Goal: Task Accomplishment & Management: Use online tool/utility

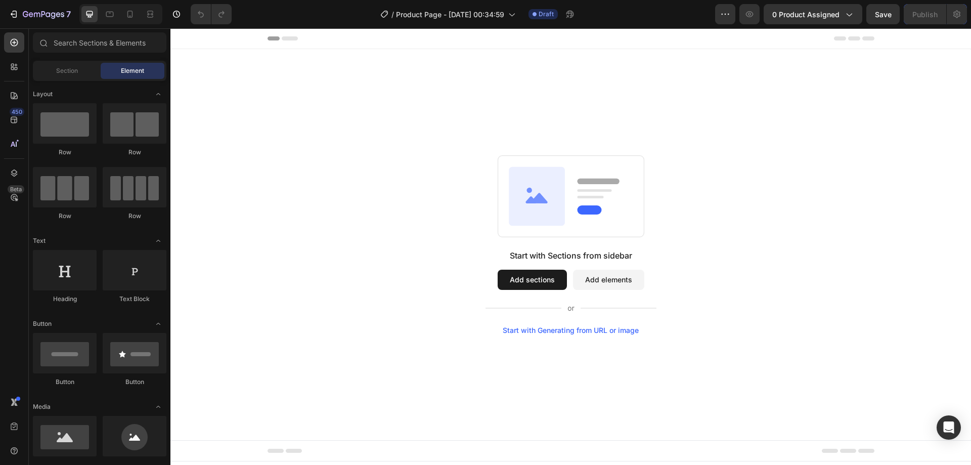
click at [546, 274] on button "Add sections" at bounding box center [532, 280] width 69 height 20
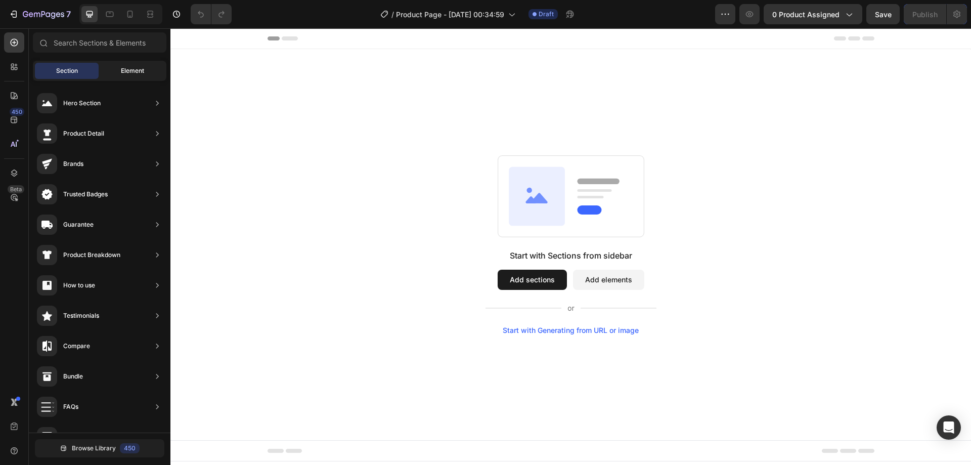
click at [114, 68] on div "Element" at bounding box center [133, 71] width 64 height 16
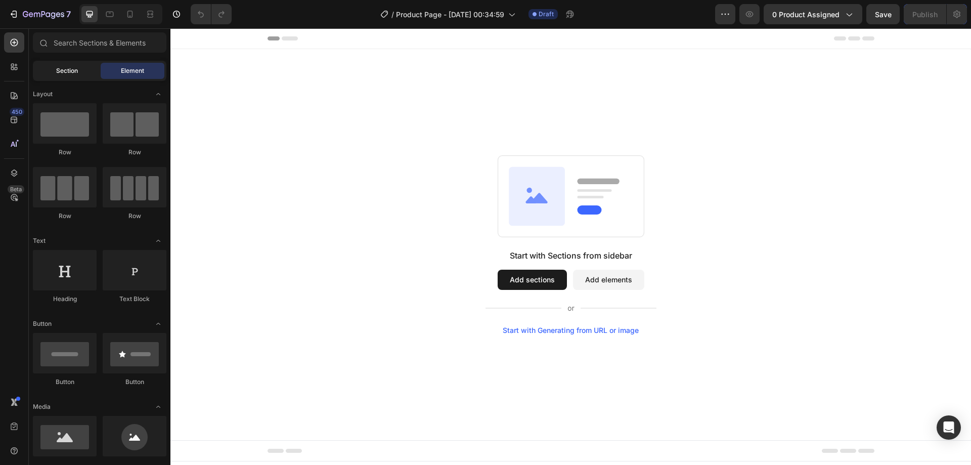
click at [68, 72] on span "Section" at bounding box center [67, 70] width 22 height 9
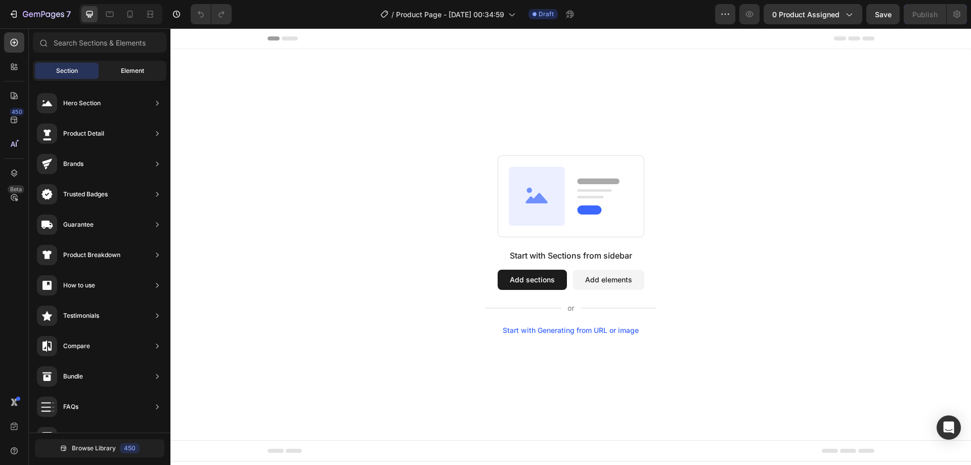
click at [137, 63] on div "Element" at bounding box center [133, 71] width 64 height 16
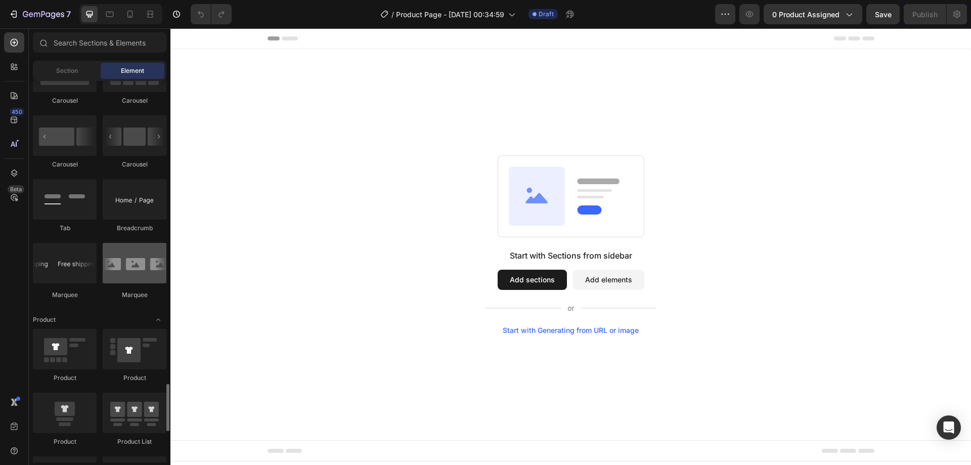
scroll to position [1214, 0]
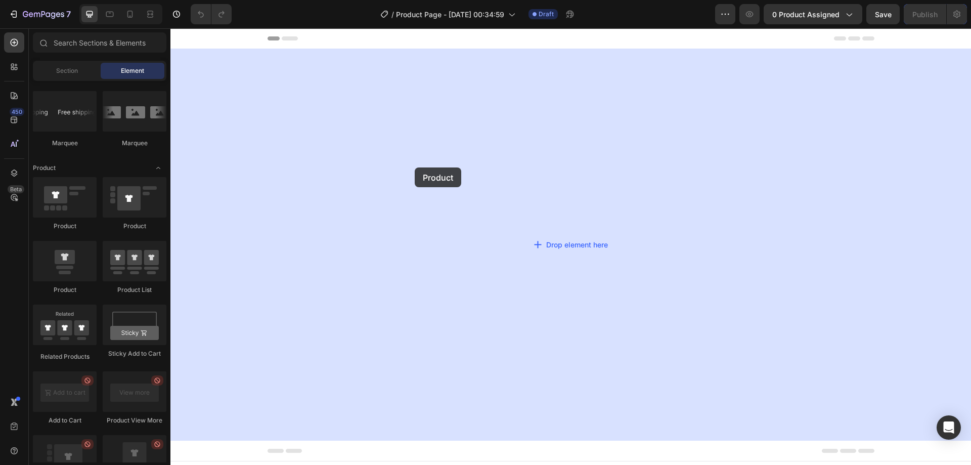
drag, startPoint x: 232, startPoint y: 231, endPoint x: 415, endPoint y: 167, distance: 193.4
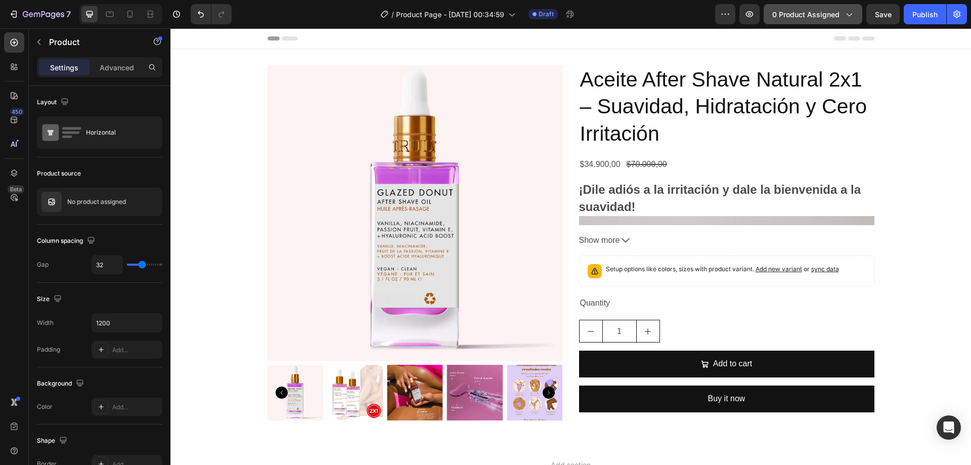
click at [828, 21] on button "0 product assigned" at bounding box center [813, 14] width 99 height 20
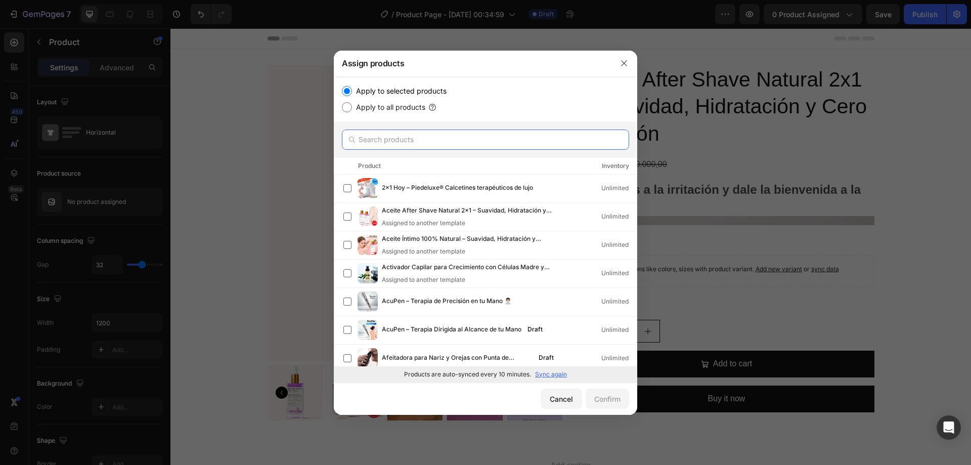
click at [430, 149] on input "text" at bounding box center [485, 139] width 287 height 20
paste input "Coccola RizoFácil™ – Ondas de Ensueño en 2 Minutos"
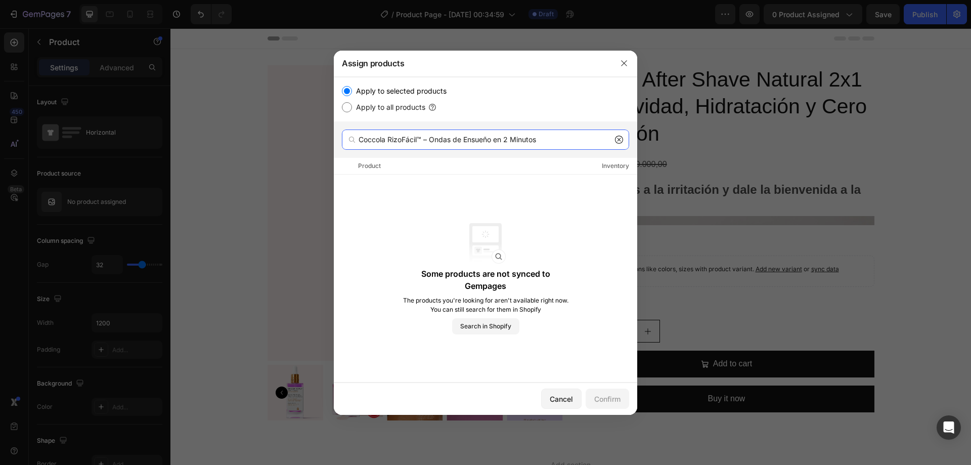
click at [624, 137] on input "Coccola RizoFácil™ – Ondas de Ensueño en 2 Minutos" at bounding box center [485, 139] width 287 height 20
type input "Coccola RizoFácil™ – Ondas de Ensueño en 2 Minutos"
click at [620, 137] on icon at bounding box center [619, 140] width 8 height 8
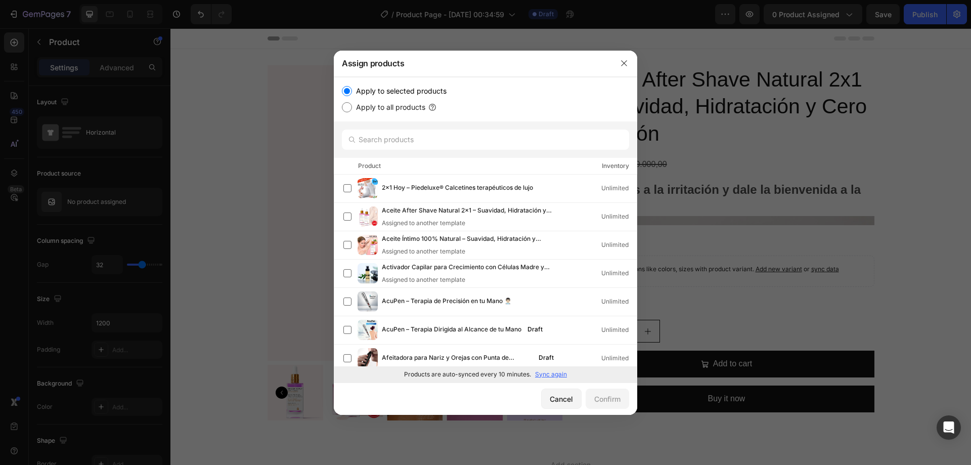
click at [557, 375] on p "Sync again" at bounding box center [551, 374] width 32 height 9
click at [482, 137] on input "text" at bounding box center [485, 139] width 287 height 20
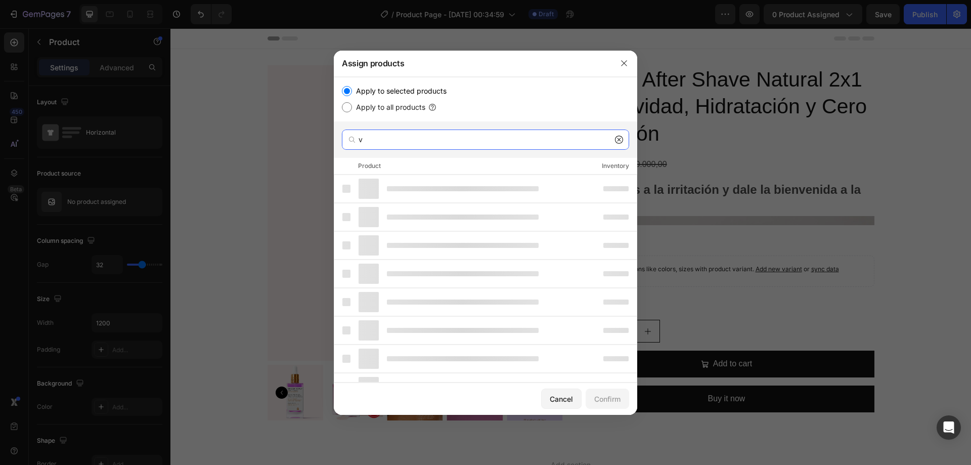
click at [482, 137] on input "v" at bounding box center [485, 139] width 287 height 20
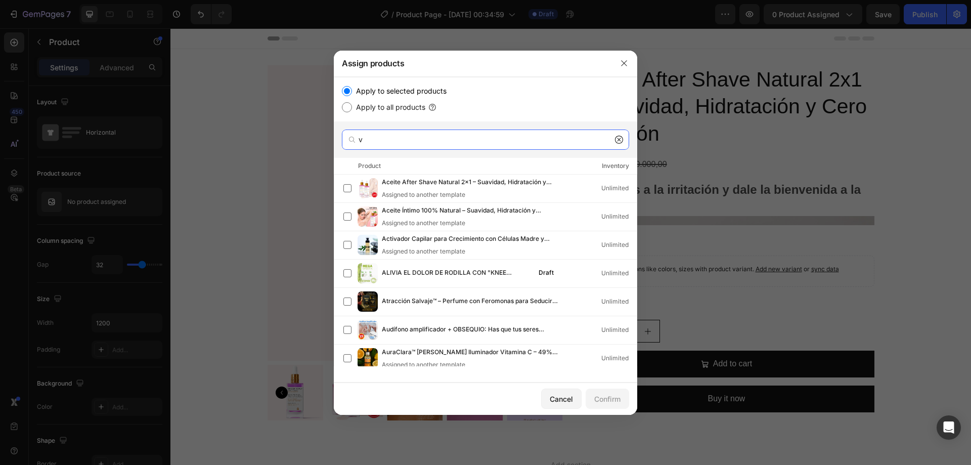
paste input "Coccola RizoFácil™ – Ondas de Ensueño en 2 Minutos"
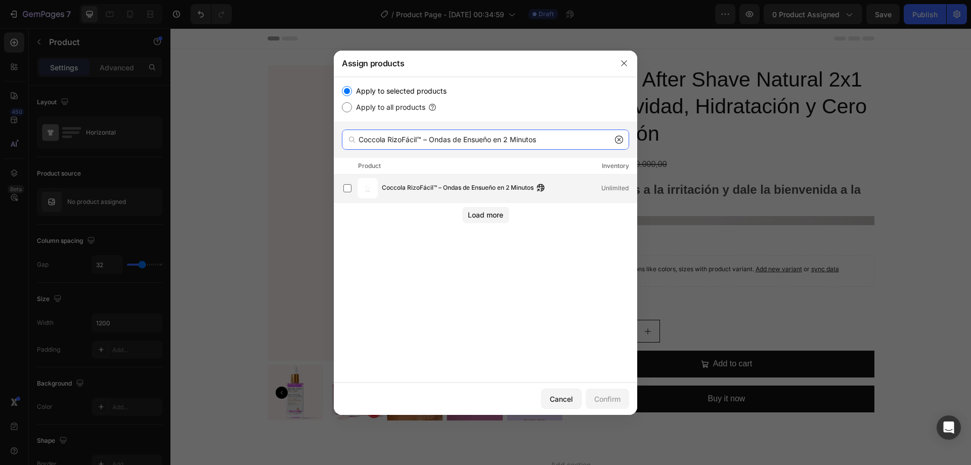
type input "Coccola RizoFácil™ – Ondas de Ensueño en 2 Minutos"
click at [450, 187] on span "Coccola RizoFácil™ – Ondas de Ensueño en 2 Minutos" at bounding box center [458, 188] width 152 height 11
click at [601, 398] on div "Confirm" at bounding box center [607, 399] width 26 height 11
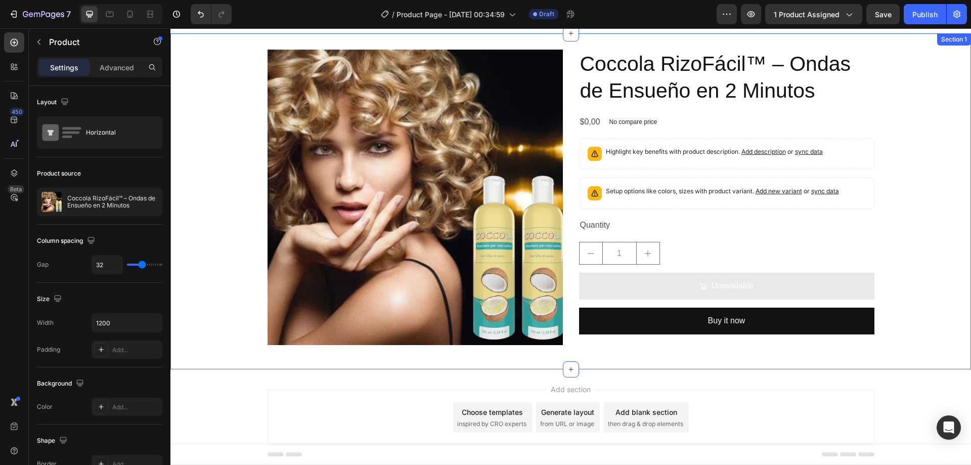
scroll to position [0, 0]
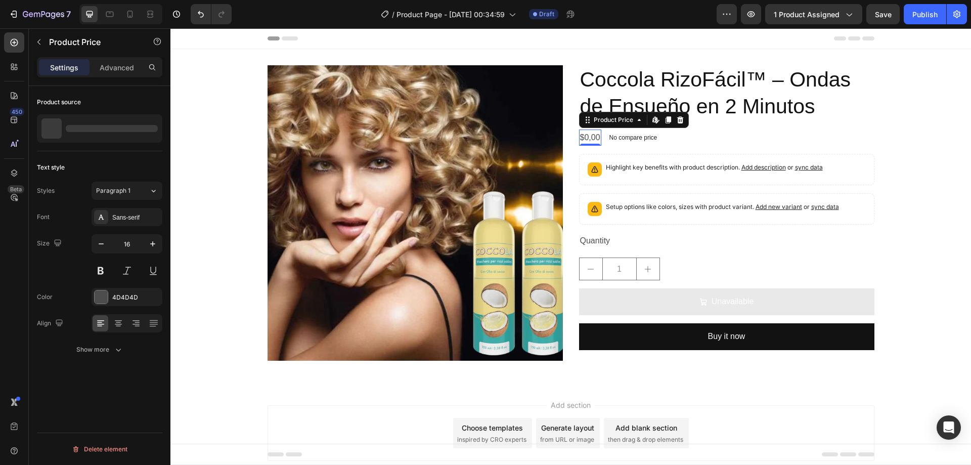
click at [590, 136] on div "$0,00" at bounding box center [590, 137] width 22 height 17
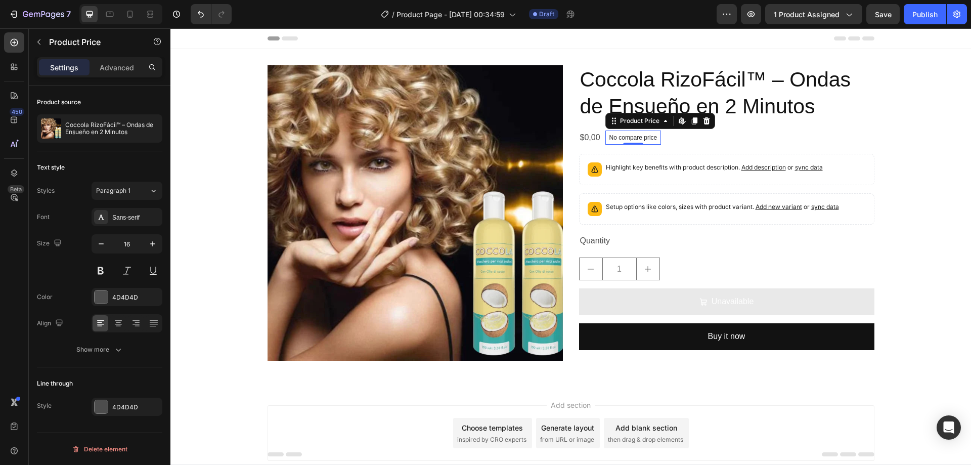
click at [621, 138] on p "No compare price" at bounding box center [633, 138] width 48 height 6
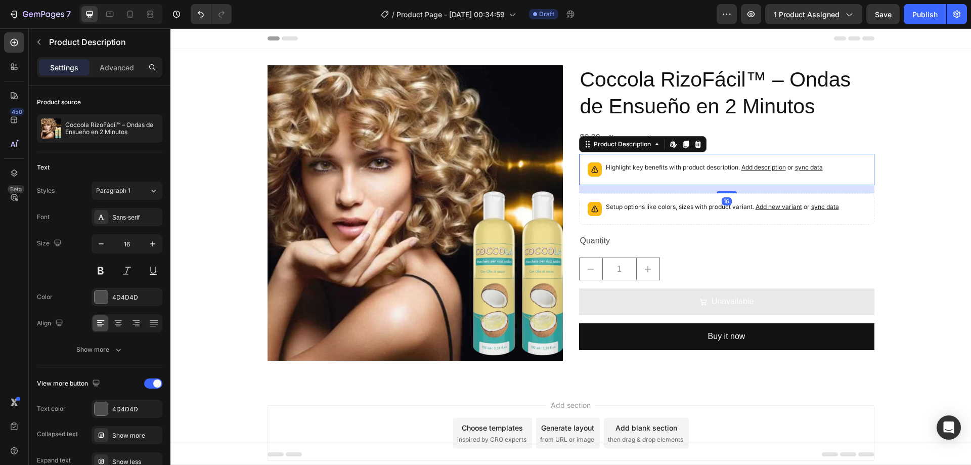
click at [695, 164] on p "Highlight key benefits with product description. Add description or sync data" at bounding box center [714, 167] width 217 height 10
click at [694, 146] on icon at bounding box center [697, 144] width 7 height 7
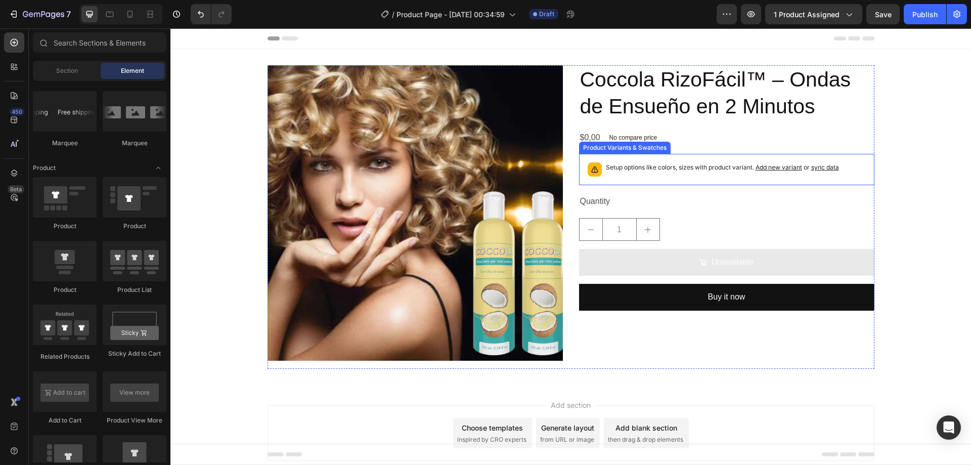
click at [685, 170] on p "Setup options like colors, sizes with product variant. Add new variant or sync …" at bounding box center [722, 167] width 233 height 10
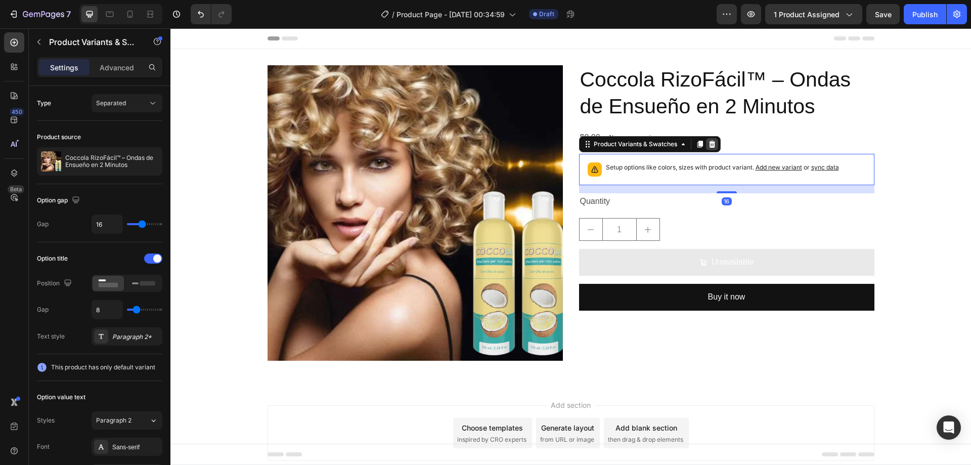
click at [709, 144] on icon at bounding box center [712, 144] width 7 height 7
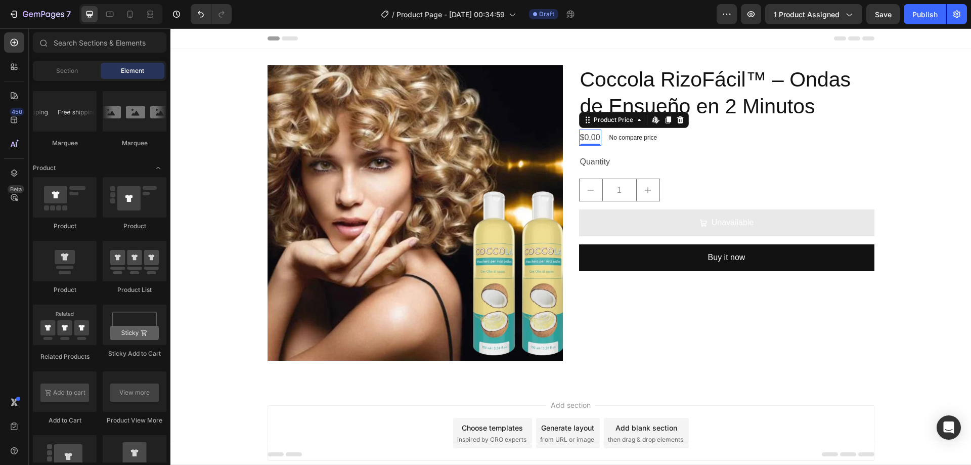
click at [595, 137] on div "$0,00" at bounding box center [590, 137] width 22 height 17
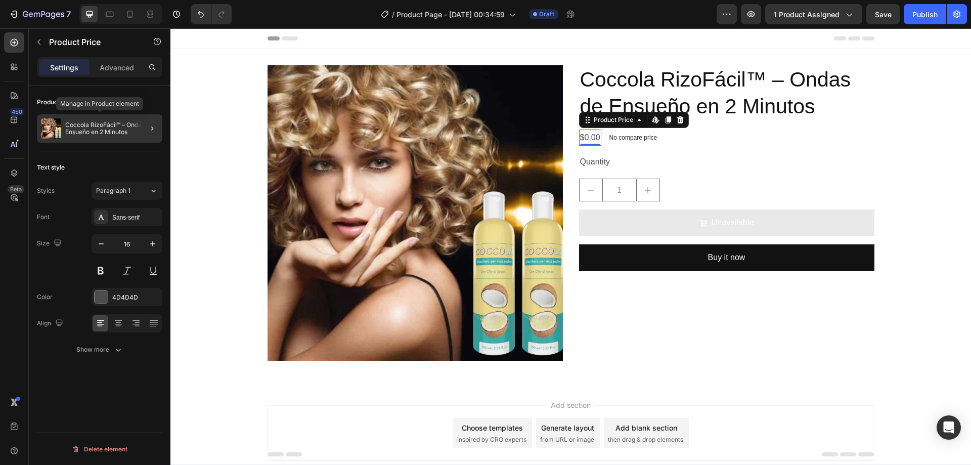
click at [134, 128] on p "Coccola RizoFácil™ – Ondas de Ensueño en 2 Minutos" at bounding box center [111, 128] width 93 height 14
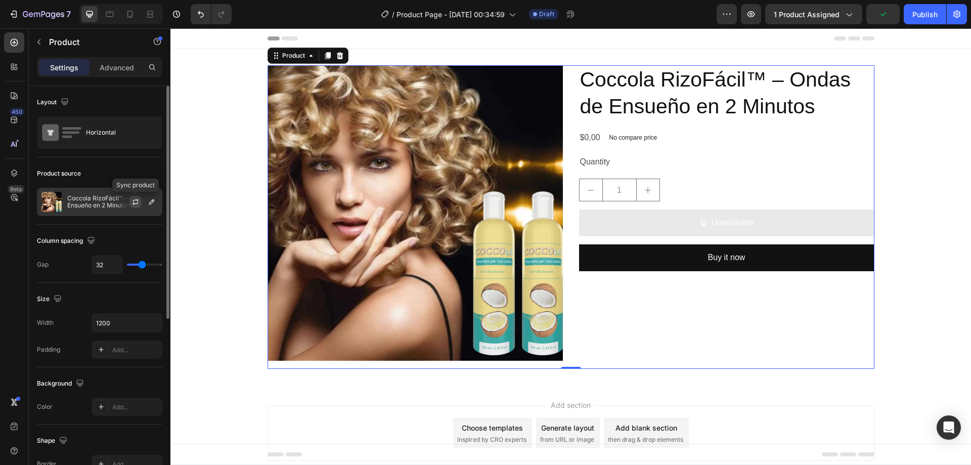
click at [139, 199] on icon "button" at bounding box center [136, 202] width 8 height 8
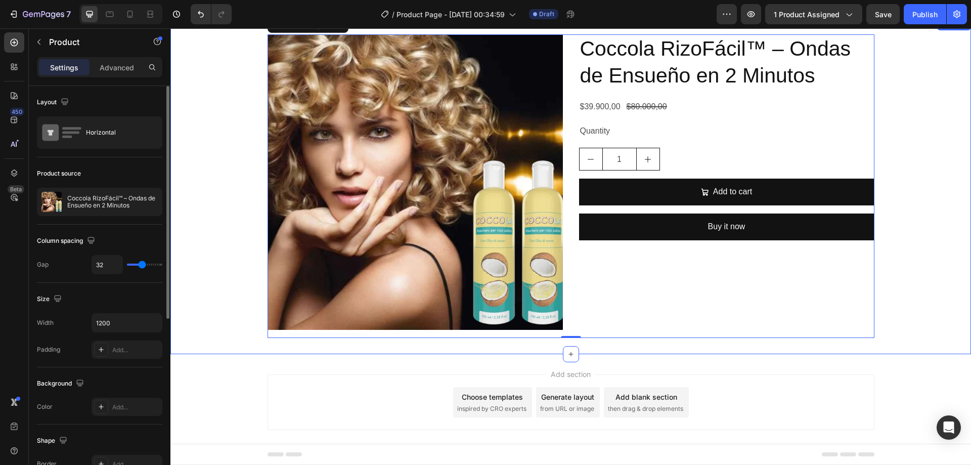
scroll to position [45, 0]
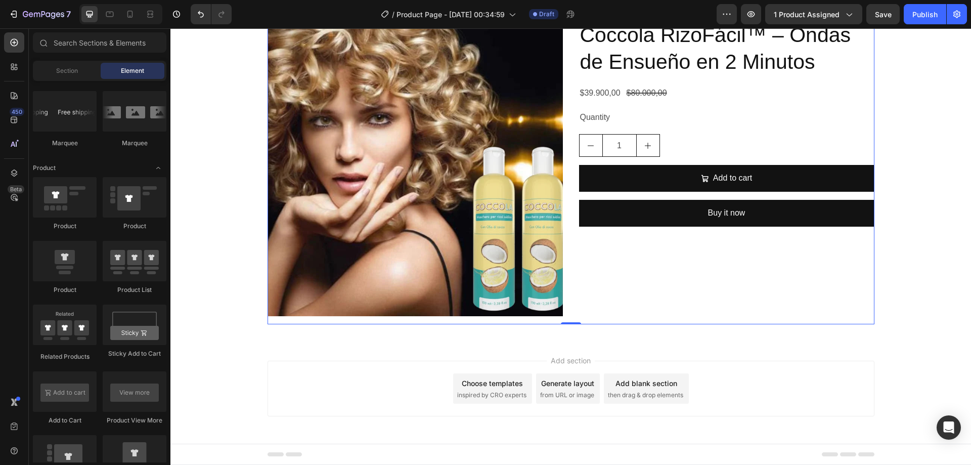
click at [666, 383] on div "Add blank section" at bounding box center [647, 383] width 62 height 11
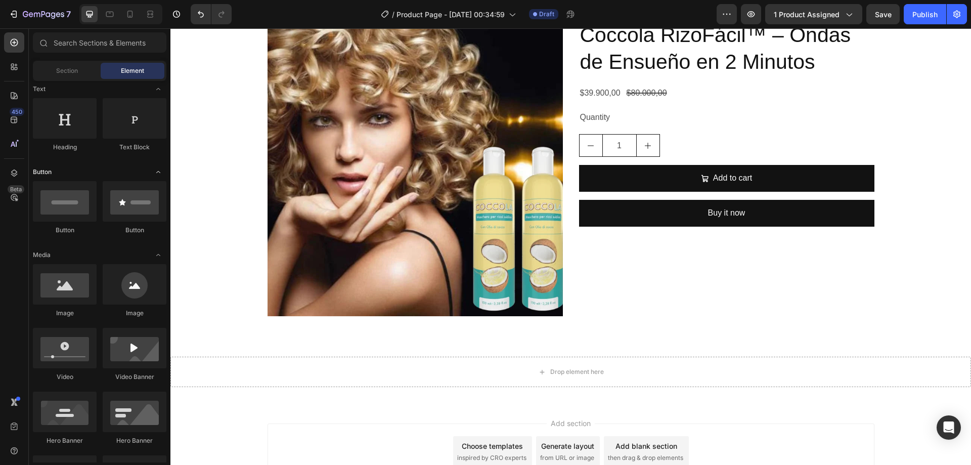
scroll to position [0, 0]
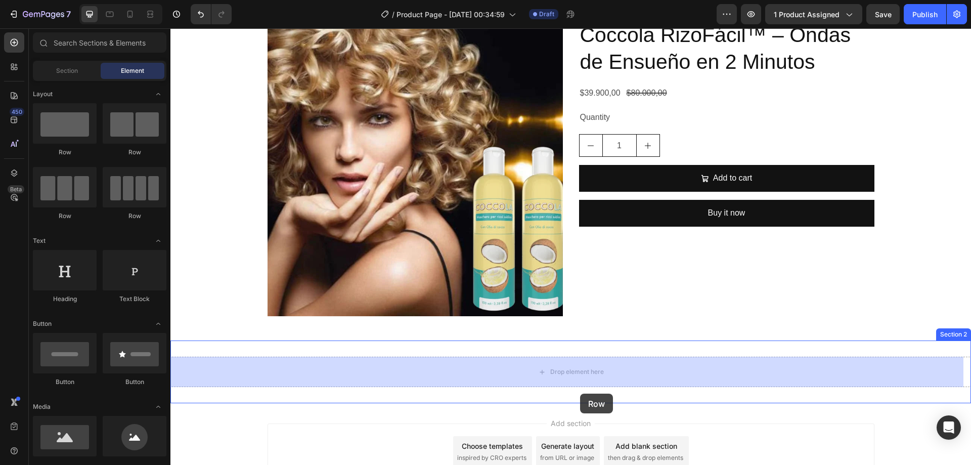
drag, startPoint x: 337, startPoint y: 196, endPoint x: 581, endPoint y: 394, distance: 314.3
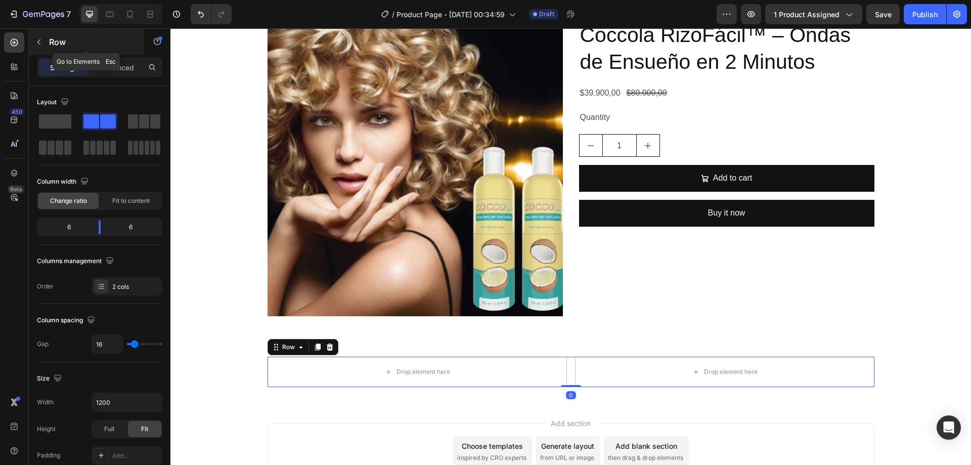
click at [50, 34] on div "Row" at bounding box center [86, 42] width 115 height 26
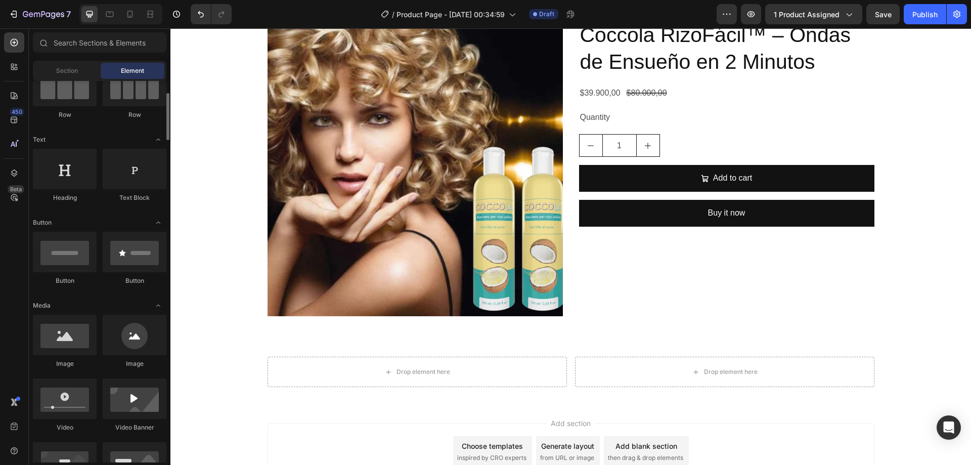
scroll to position [202, 0]
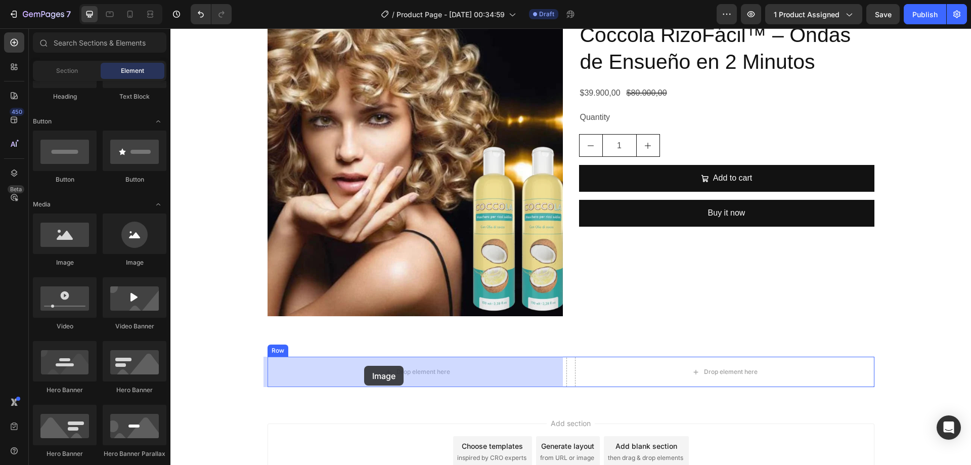
drag, startPoint x: 228, startPoint y: 265, endPoint x: 364, endPoint y: 366, distance: 169.2
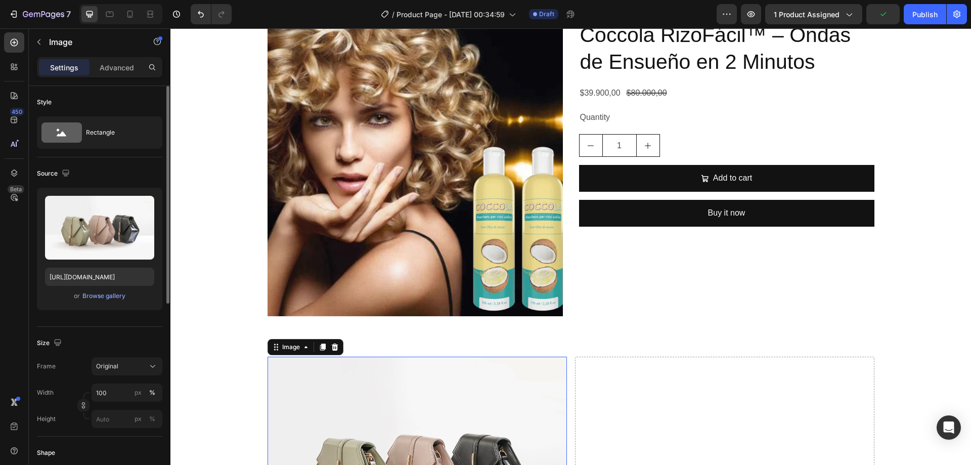
click at [96, 302] on div "Upload Image [URL][DOMAIN_NAME] or Browse gallery" at bounding box center [99, 249] width 125 height 122
click at [96, 295] on div "Browse gallery" at bounding box center [103, 295] width 43 height 9
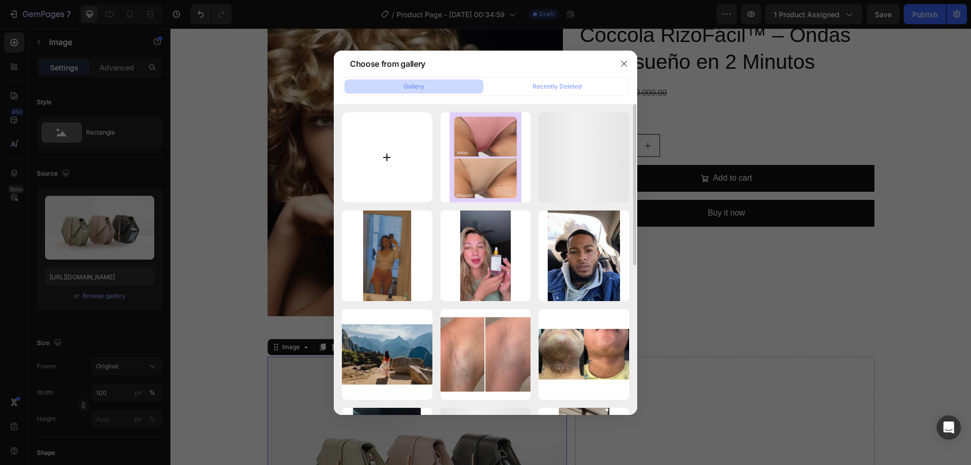
click at [421, 170] on input "file" at bounding box center [387, 157] width 91 height 91
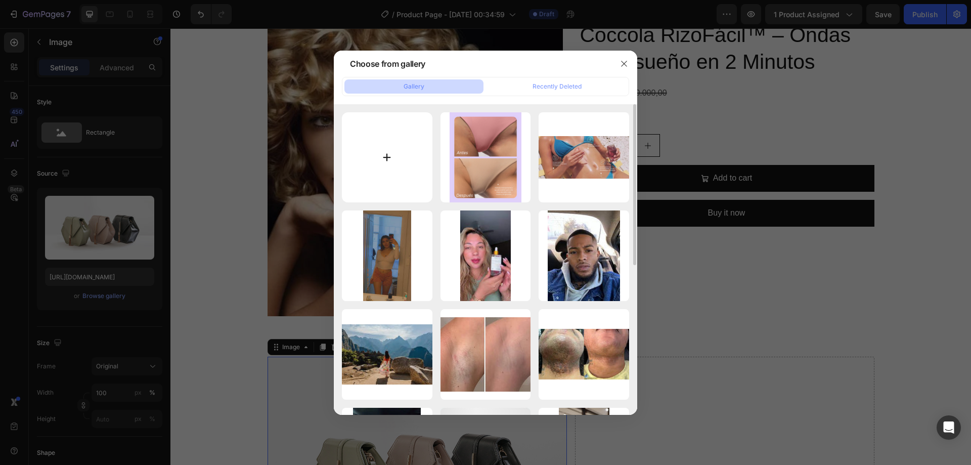
type input "C:\fakepath\[DOMAIN_NAME]_7531430136630103326_hd-ezgif.com-optimize.gif"
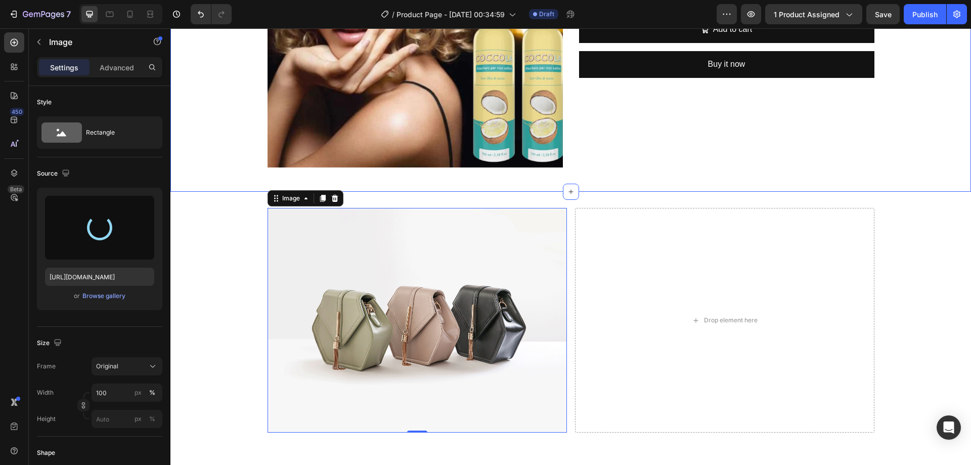
scroll to position [196, 0]
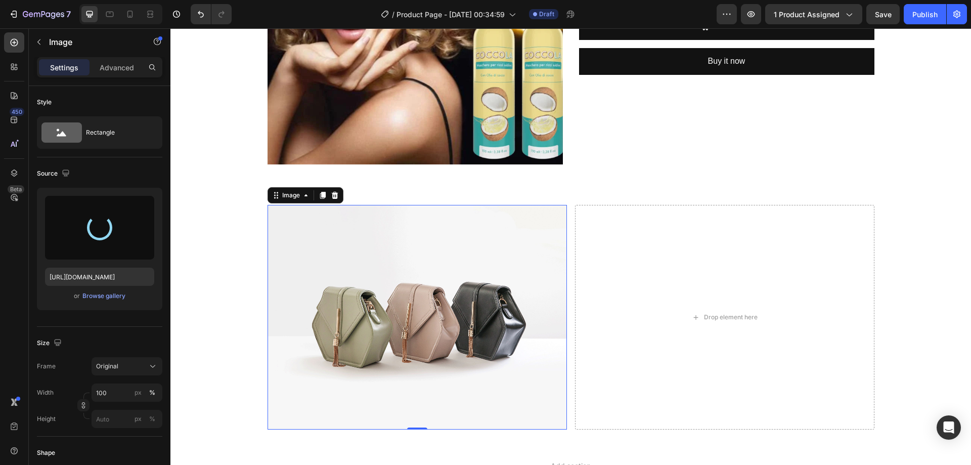
type input "[URL][DOMAIN_NAME]"
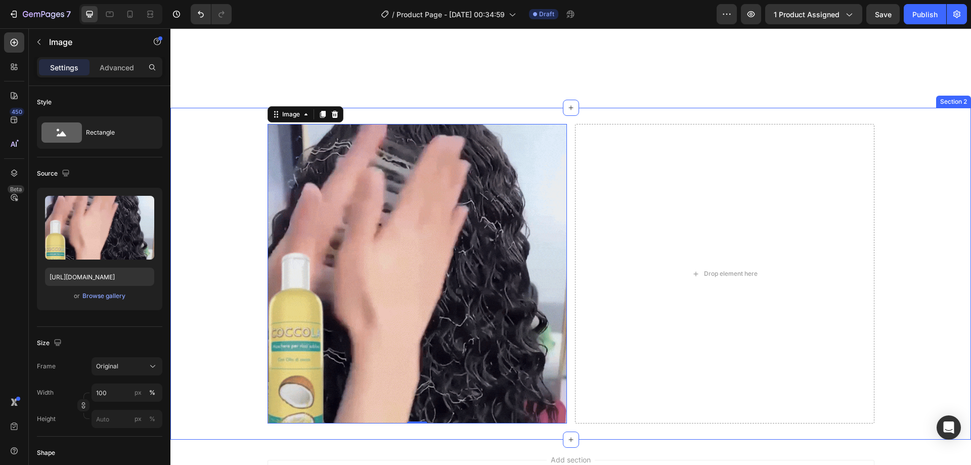
scroll to position [398, 0]
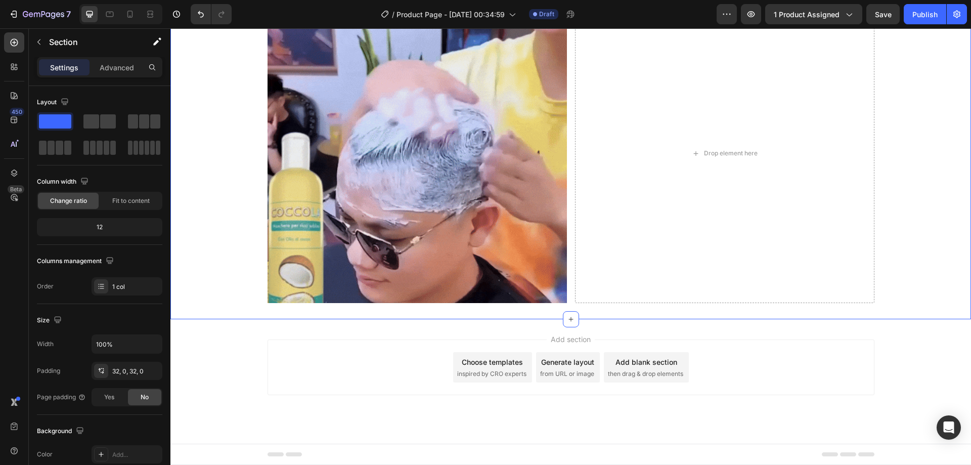
click at [224, 250] on div "Image Drop element here Row" at bounding box center [570, 153] width 801 height 299
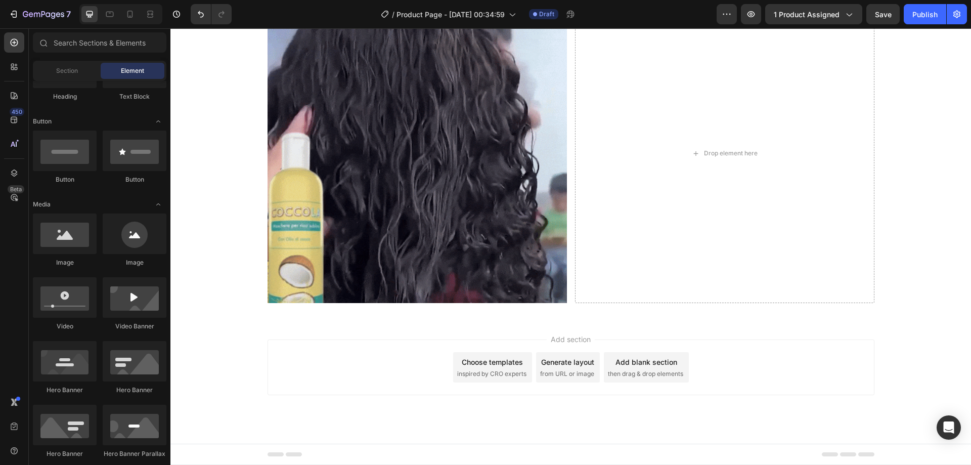
click at [672, 370] on span "then drag & drop elements" at bounding box center [645, 373] width 75 height 9
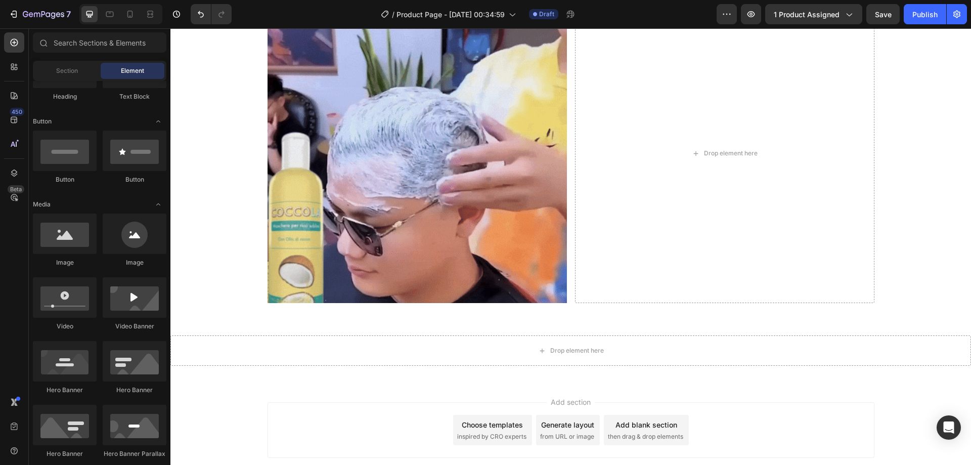
scroll to position [0, 0]
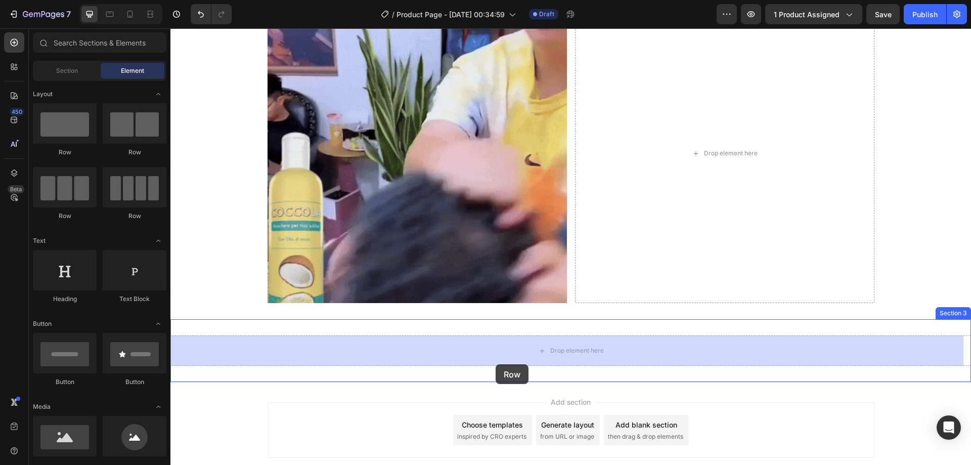
drag, startPoint x: 309, startPoint y: 170, endPoint x: 445, endPoint y: 338, distance: 215.8
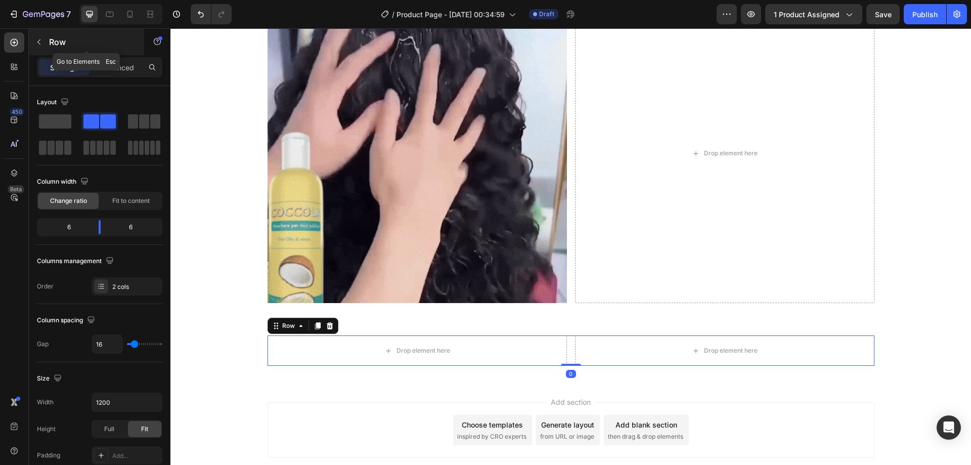
click at [71, 40] on p "Row" at bounding box center [92, 42] width 86 height 12
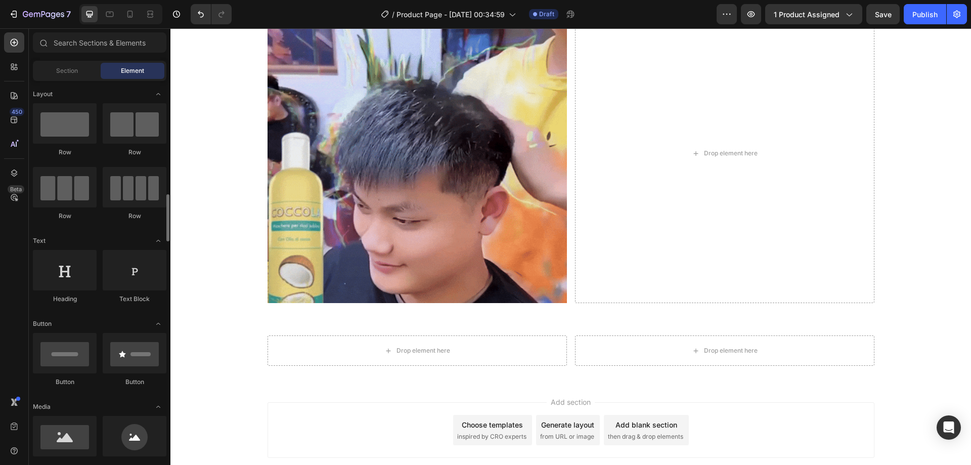
scroll to position [101, 0]
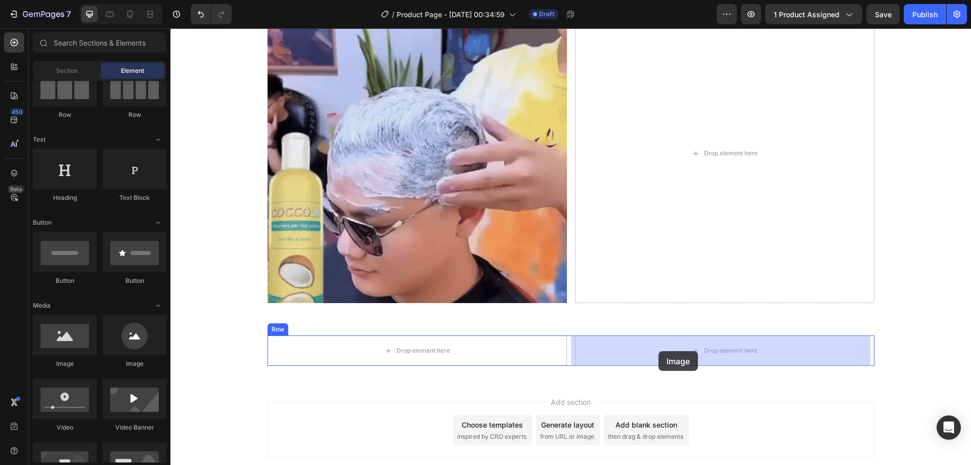
drag, startPoint x: 241, startPoint y: 369, endPoint x: 659, endPoint y: 351, distance: 418.2
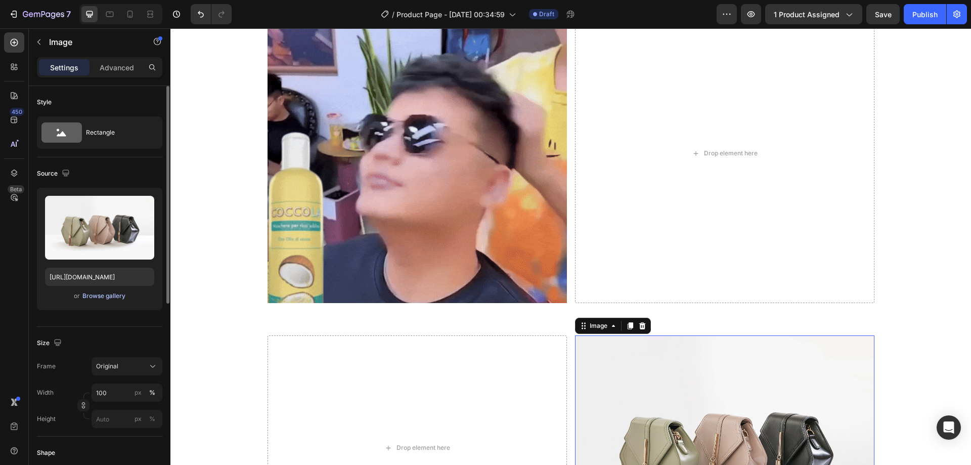
click at [102, 299] on div "Browse gallery" at bounding box center [103, 295] width 43 height 9
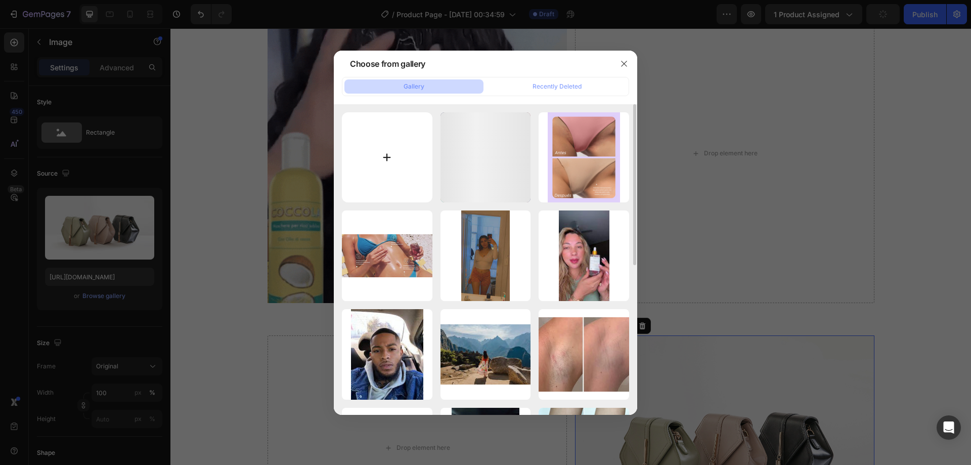
click at [388, 161] on input "file" at bounding box center [387, 157] width 91 height 91
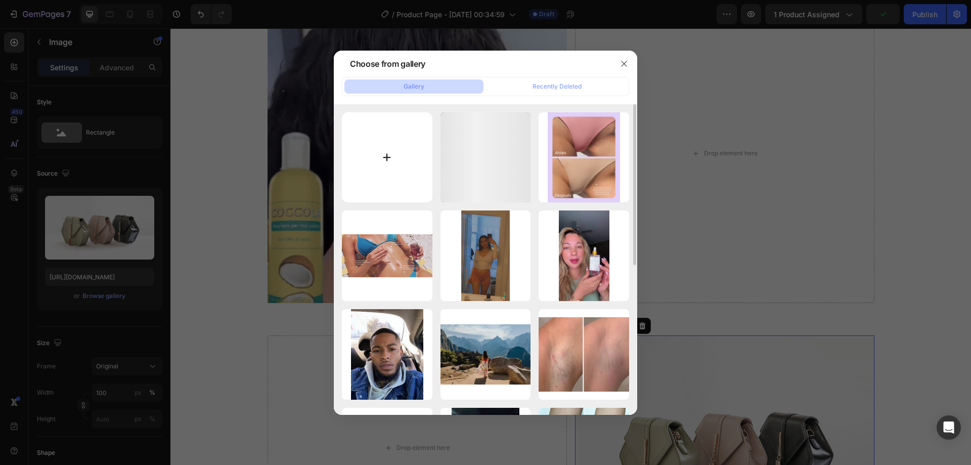
type input "C:\fakepath\[DOMAIN_NAME]_7531430913180208414_hd-ezgif.com-optimize(1).gif"
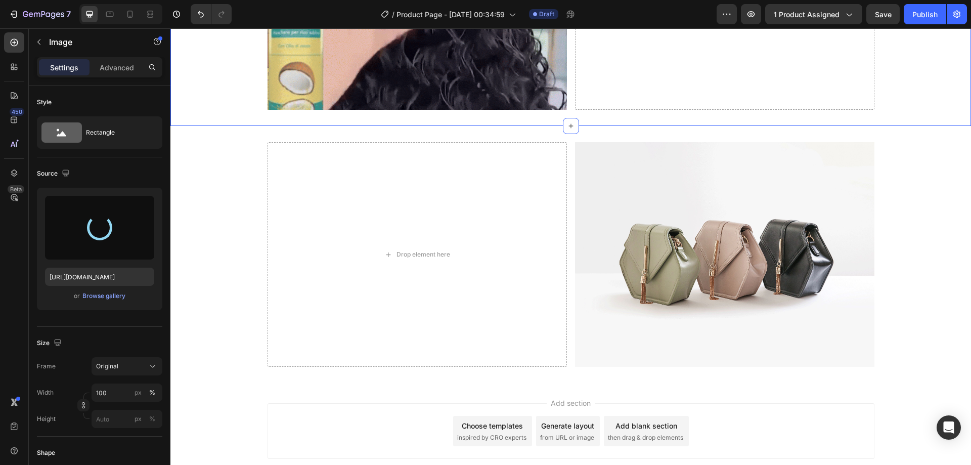
scroll to position [600, 0]
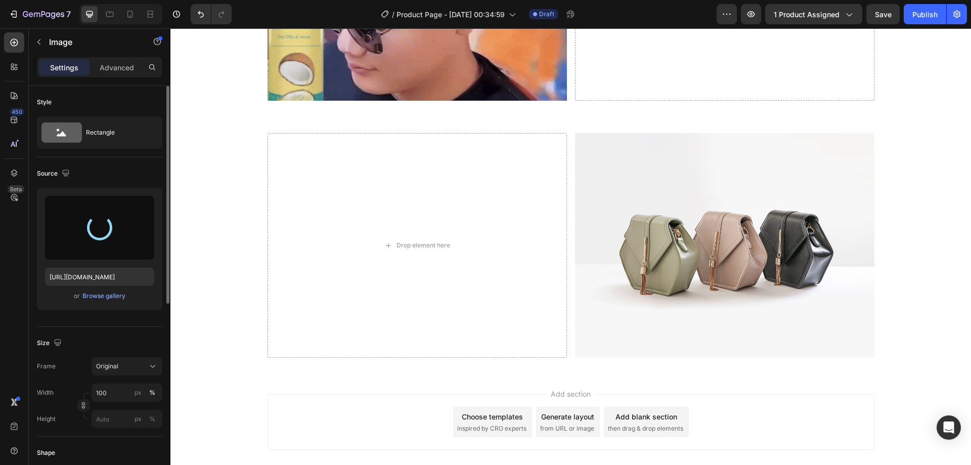
type input "[URL][DOMAIN_NAME]"
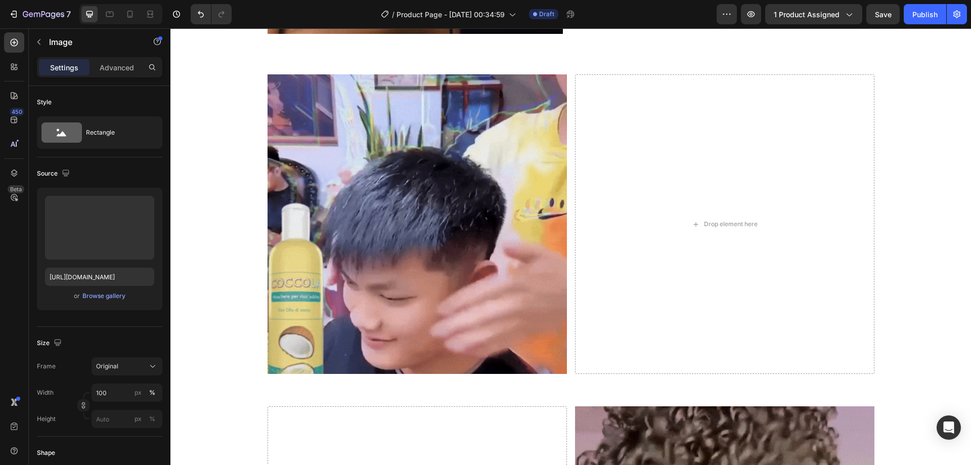
scroll to position [106, 0]
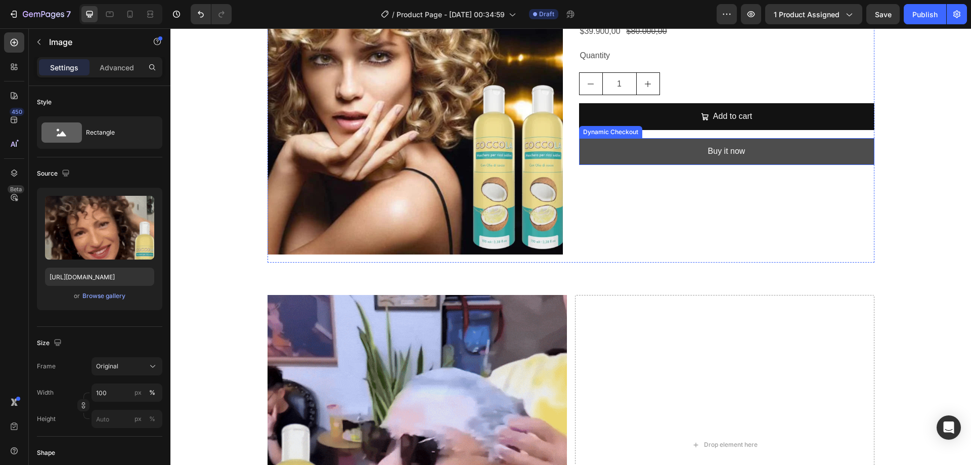
click at [696, 159] on button "Buy it now" at bounding box center [726, 151] width 295 height 27
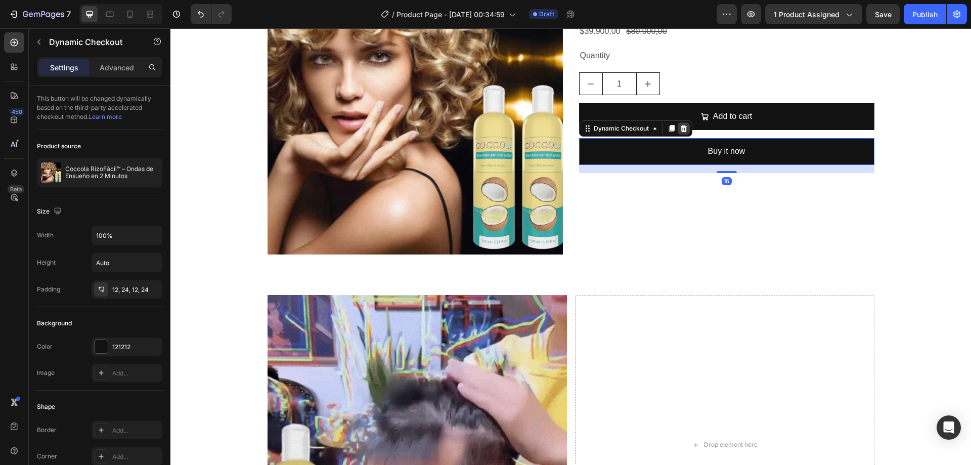
click at [683, 131] on icon at bounding box center [684, 128] width 8 height 8
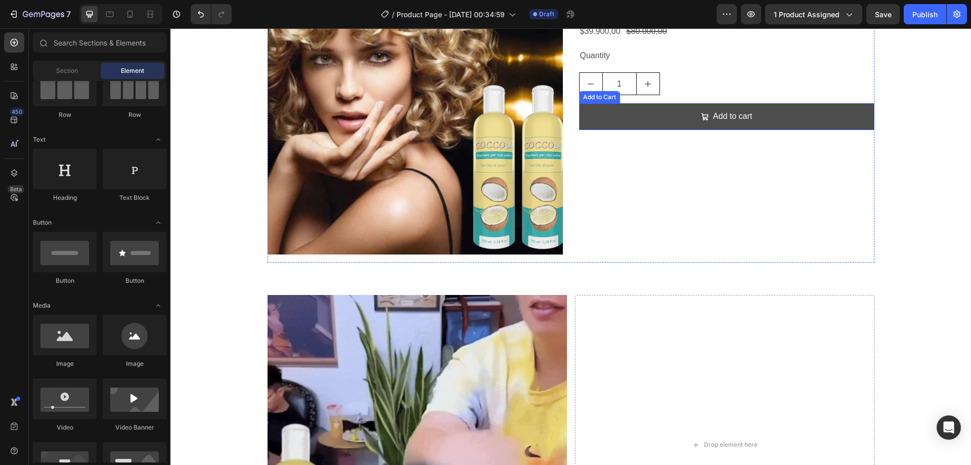
click at [679, 110] on button "Add to cart" at bounding box center [726, 116] width 295 height 27
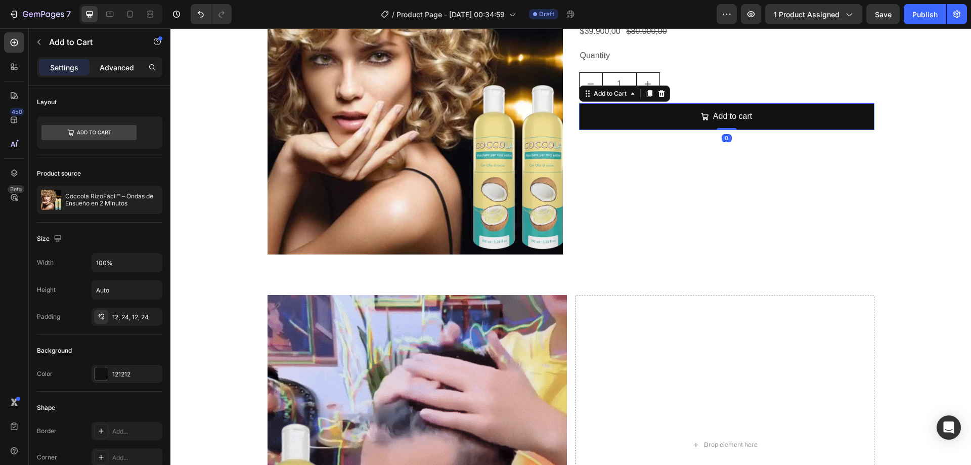
click at [98, 59] on div "Advanced" at bounding box center [117, 67] width 51 height 16
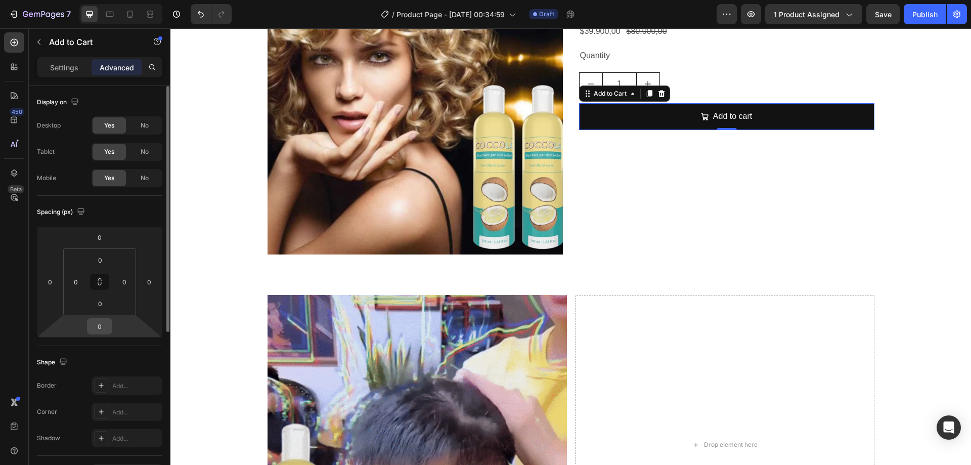
click at [102, 328] on input "0" at bounding box center [100, 326] width 20 height 15
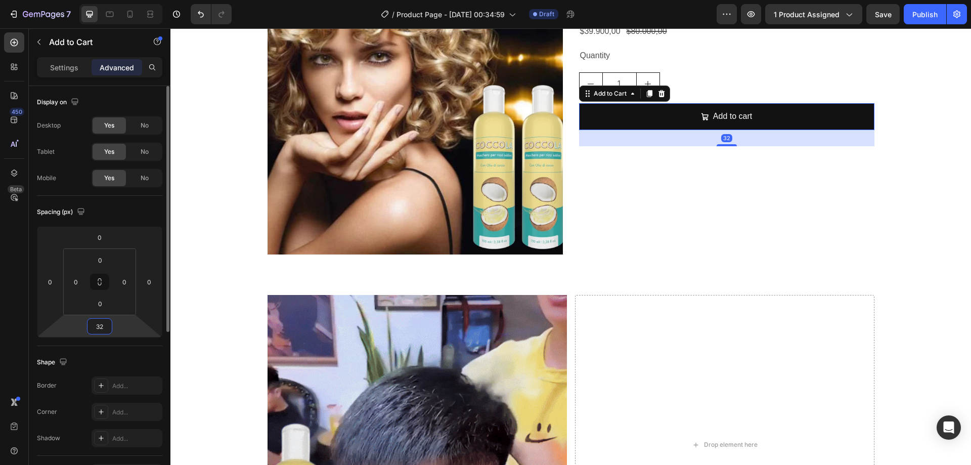
type input "32"
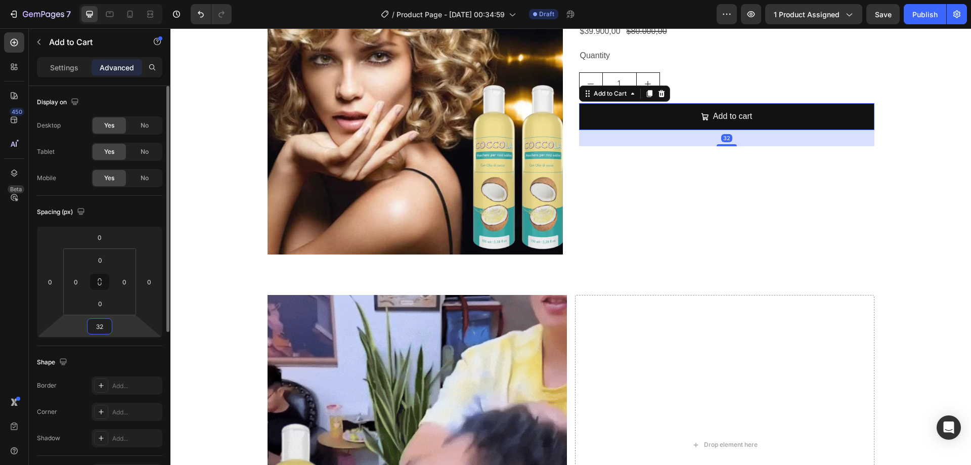
click at [0, 0] on div "Spacing (px) 0 0 32 0 0 0 0 0" at bounding box center [0, 0] width 0 height 0
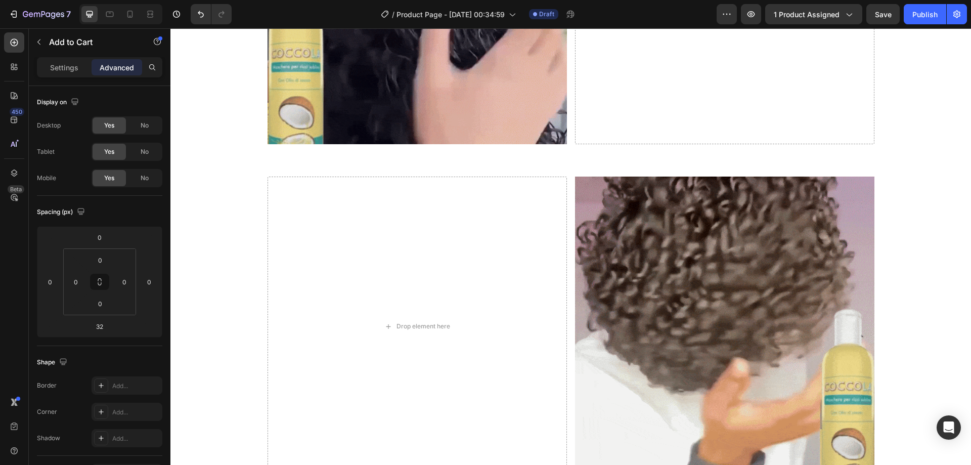
scroll to position [729, 0]
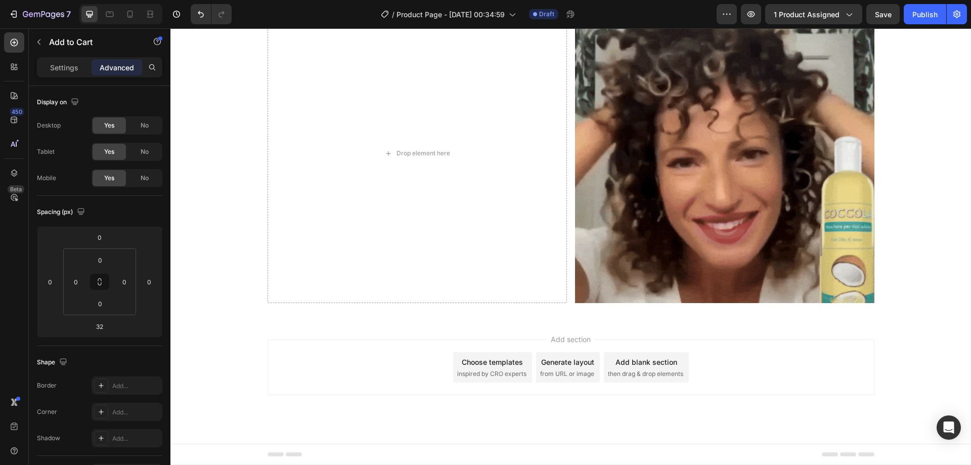
click at [491, 370] on span "inspired by CRO experts" at bounding box center [491, 373] width 69 height 9
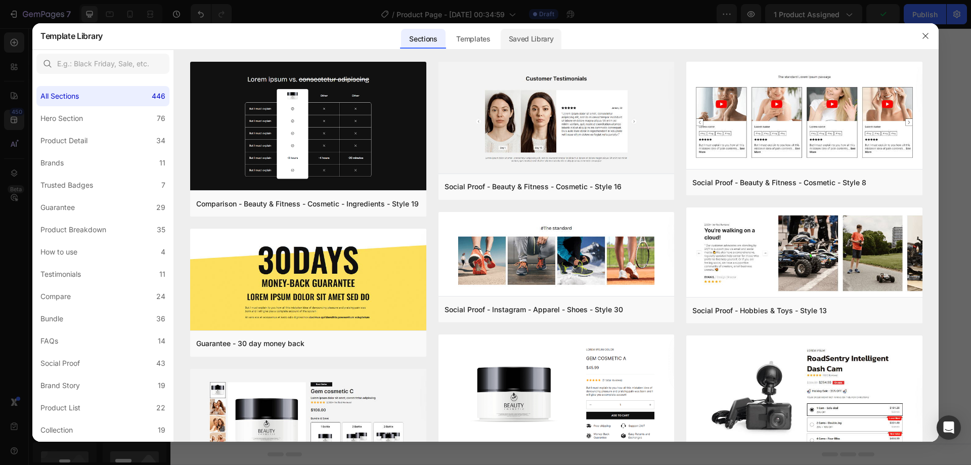
click at [556, 40] on div "Saved Library" at bounding box center [531, 39] width 61 height 20
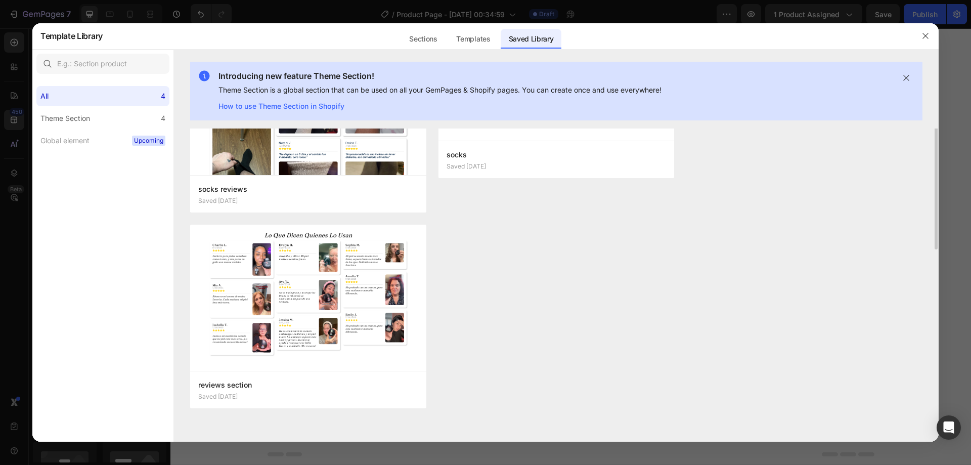
scroll to position [0, 0]
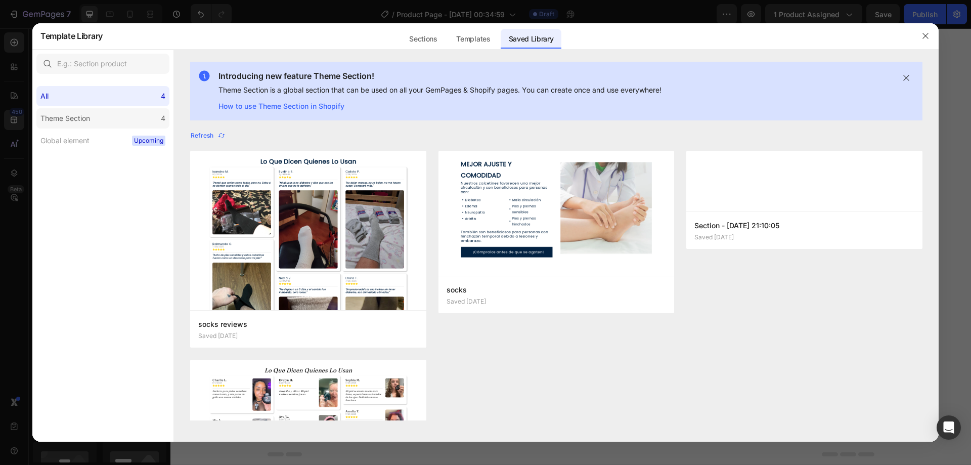
click at [80, 121] on div "Theme Section" at bounding box center [65, 118] width 50 height 12
click at [88, 92] on div "All 4" at bounding box center [102, 96] width 133 height 20
click at [931, 37] on button "button" at bounding box center [926, 36] width 16 height 16
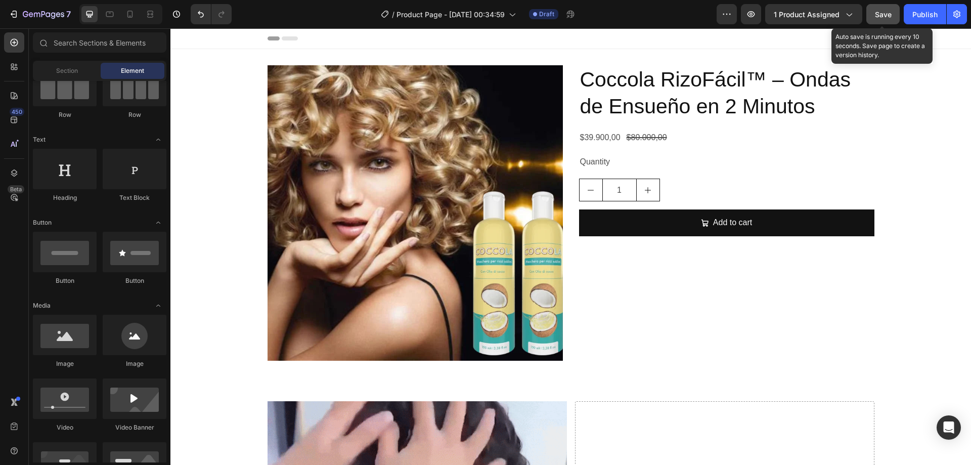
click at [892, 19] on div "Save" at bounding box center [883, 14] width 17 height 11
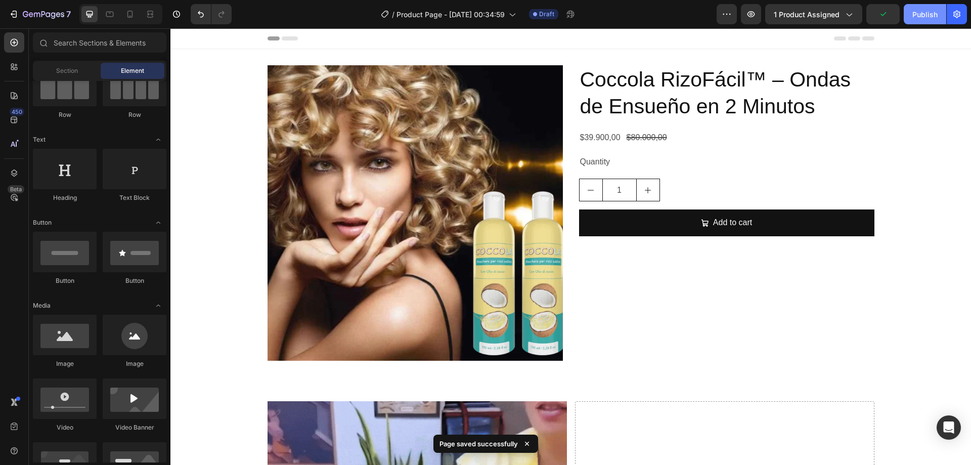
click at [915, 19] on div "Publish" at bounding box center [924, 14] width 25 height 11
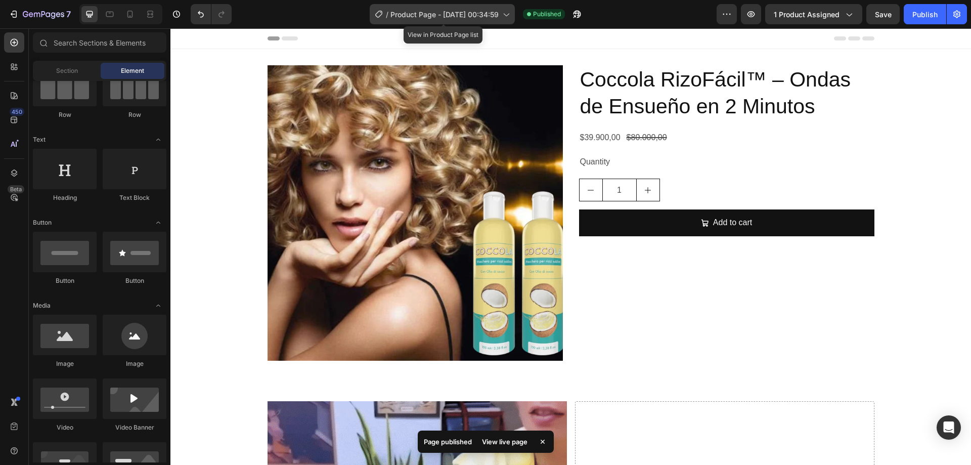
click at [443, 18] on span "Product Page - [DATE] 00:34:59" at bounding box center [444, 14] width 108 height 11
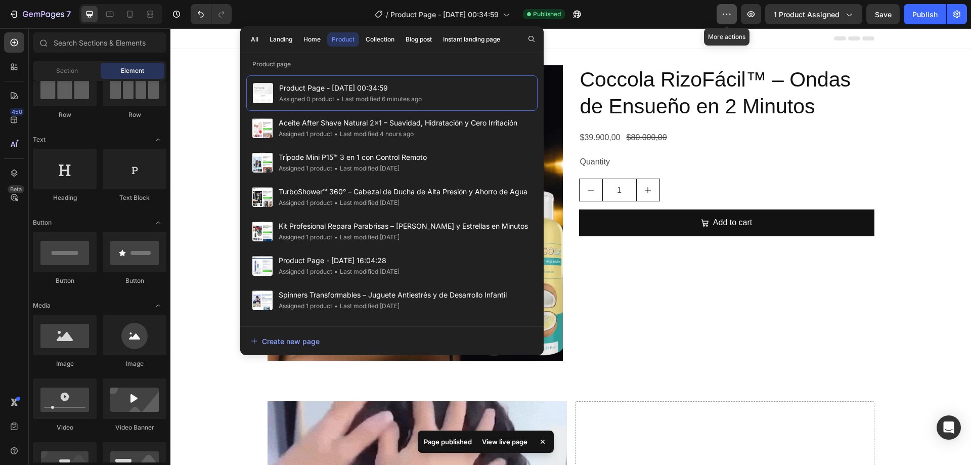
click at [732, 18] on icon "button" at bounding box center [727, 14] width 10 height 10
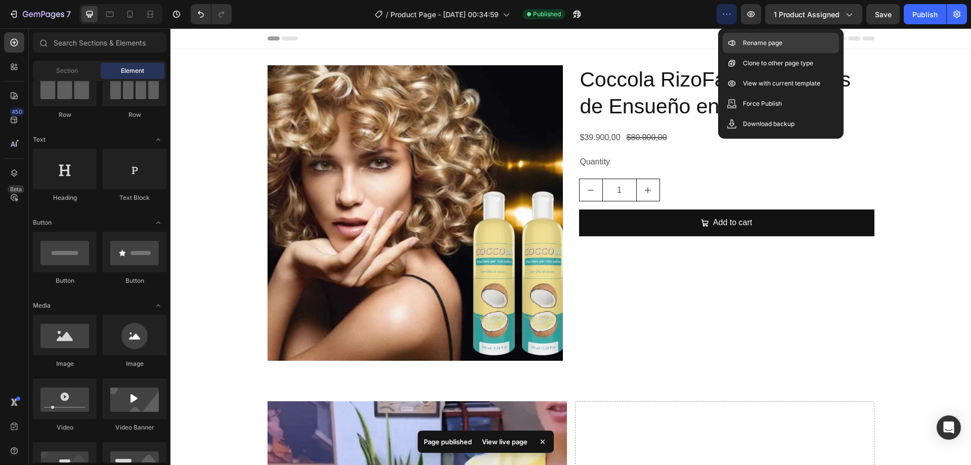
click at [772, 41] on p "Rename page" at bounding box center [762, 43] width 39 height 10
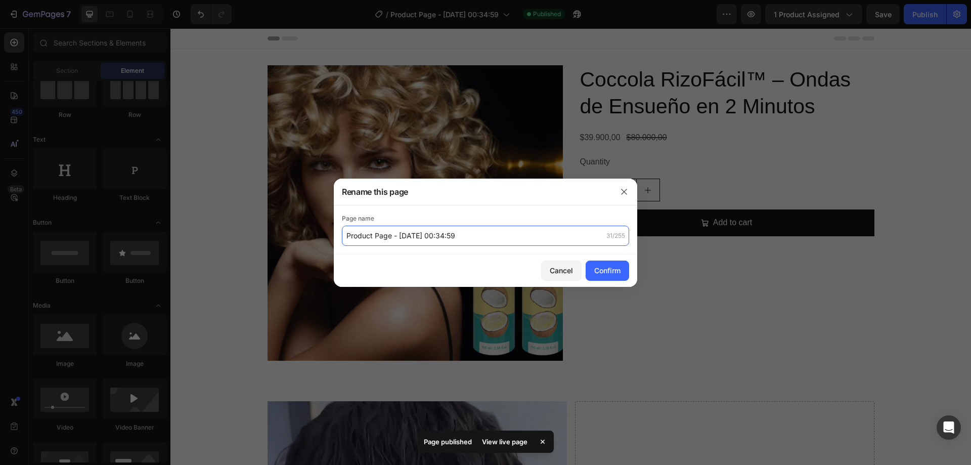
click at [504, 226] on input "Product Page - [DATE] 00:34:59" at bounding box center [485, 236] width 287 height 20
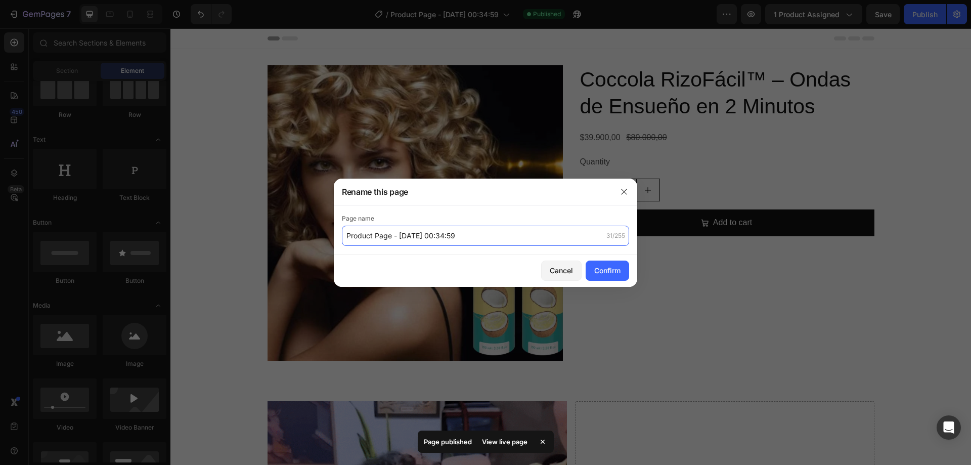
click at [504, 226] on input "Product Page - [DATE] 00:34:59" at bounding box center [485, 236] width 287 height 20
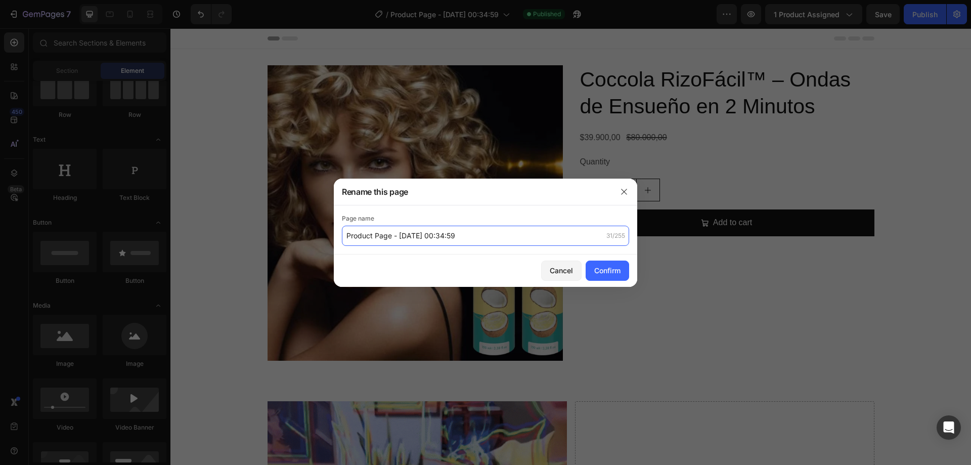
paste input "Coccola RizoFácil™ – Ondas de Ensueño en 2 Minutos"
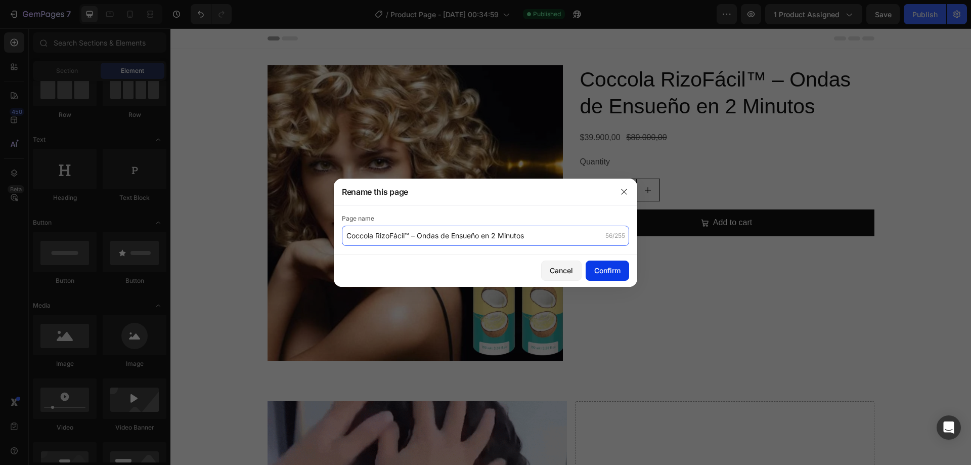
type input "Coccola RizoFácil™ – Ondas de Ensueño en 2 Minutos"
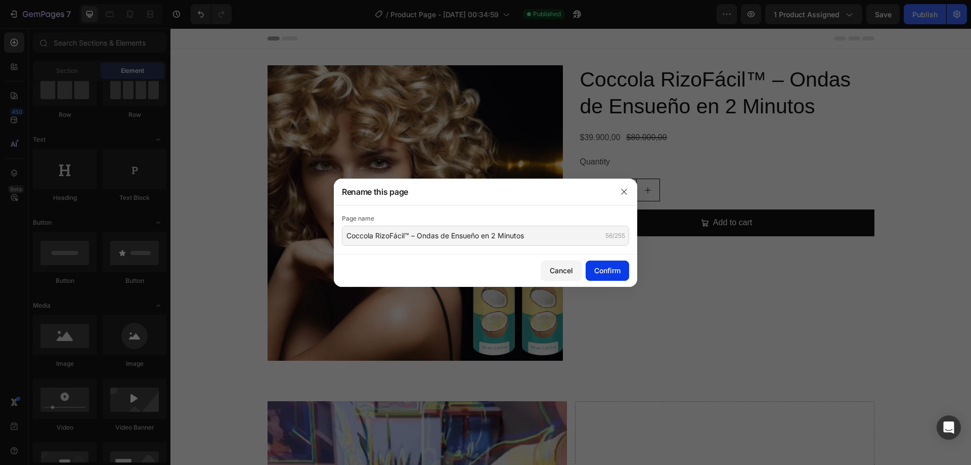
click at [627, 269] on button "Confirm" at bounding box center [607, 270] width 43 height 20
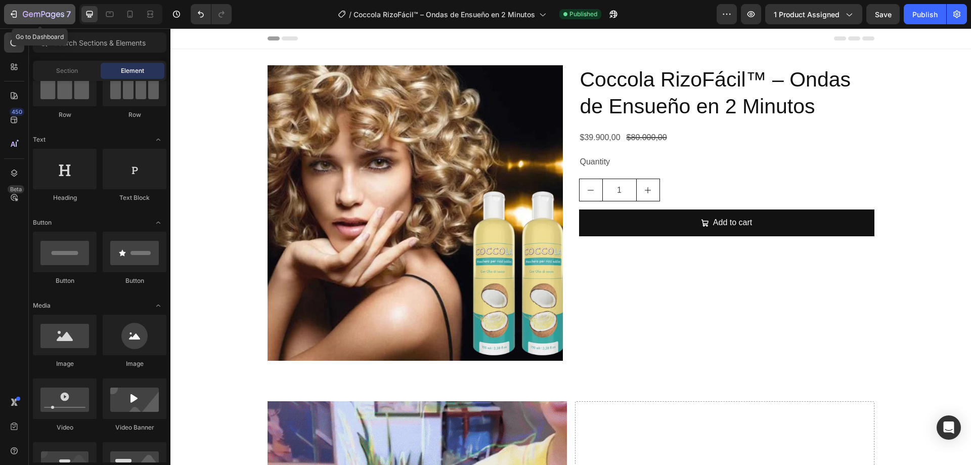
click at [17, 15] on icon "button" at bounding box center [14, 14] width 10 height 10
